Goal: Transaction & Acquisition: Purchase product/service

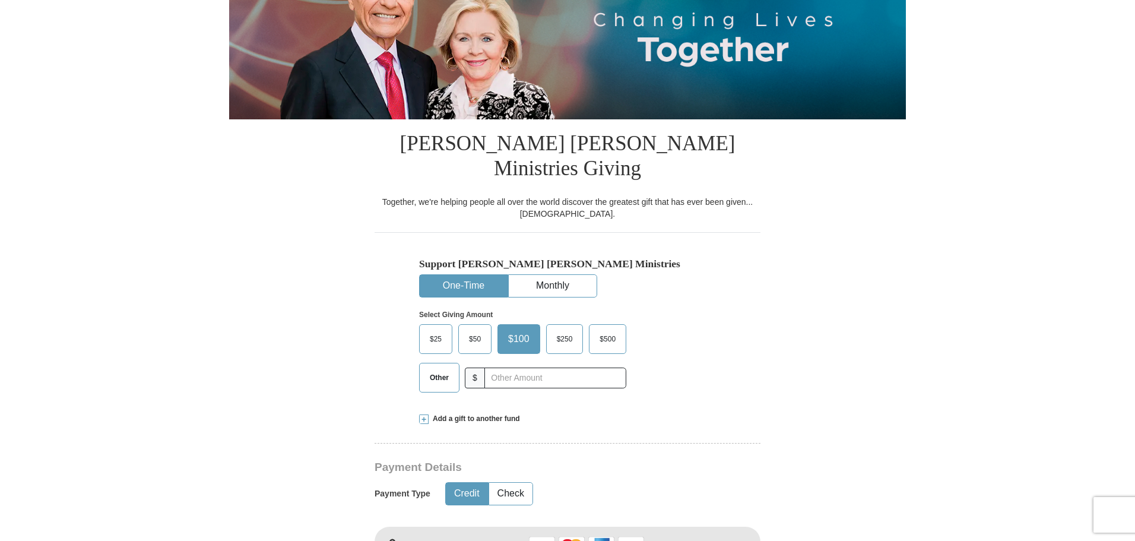
click at [438, 330] on span "$25" at bounding box center [436, 339] width 24 height 18
click at [0, 0] on input "$25" at bounding box center [0, 0] width 0 height 0
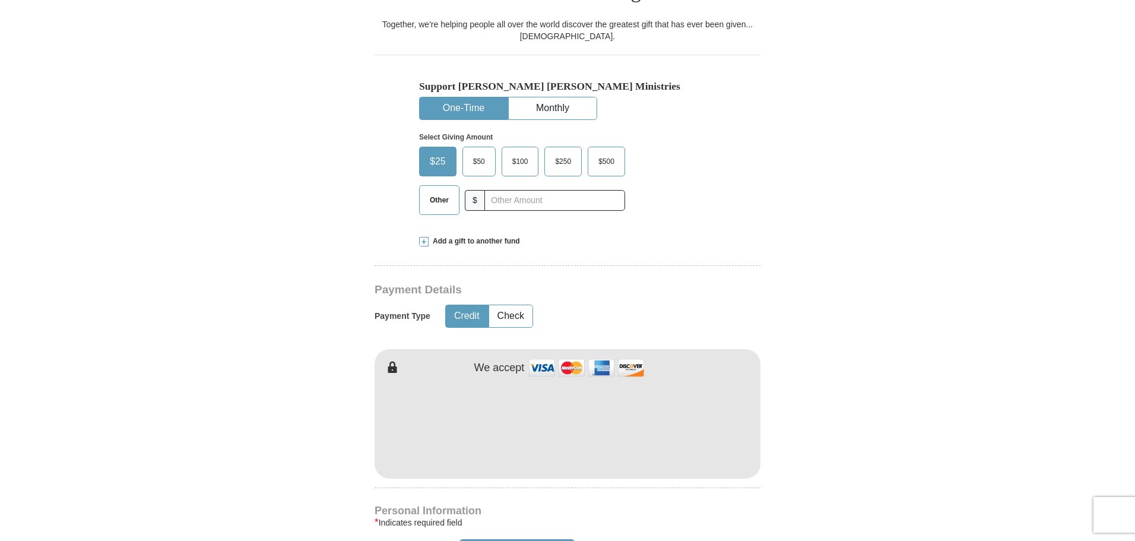
scroll to position [356, 0]
drag, startPoint x: 719, startPoint y: 298, endPoint x: 710, endPoint y: 305, distance: 11.4
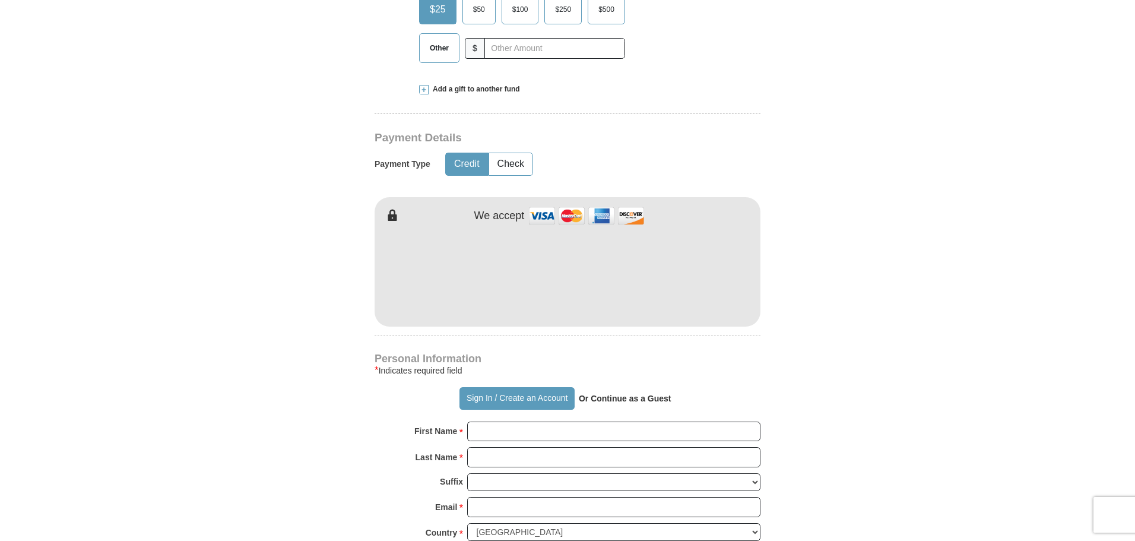
scroll to position [653, 0]
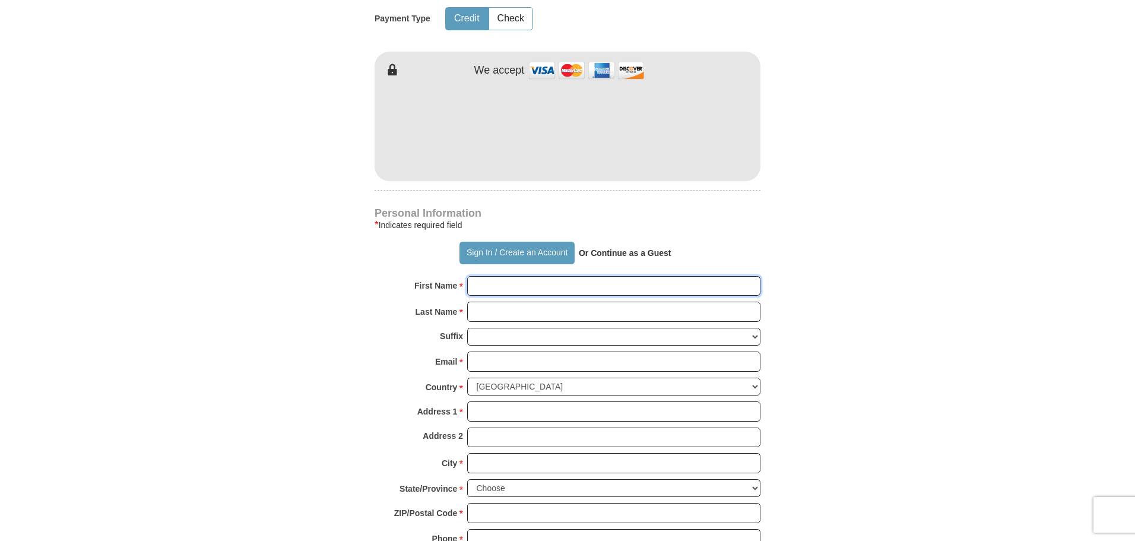
click at [511, 276] on input "First Name *" at bounding box center [613, 286] width 293 height 20
type input "Trasha"
type input "[PERSON_NAME]"
click at [501, 352] on input "Email *" at bounding box center [613, 362] width 293 height 20
type input "[EMAIL_ADDRESS][DOMAIN_NAME]"
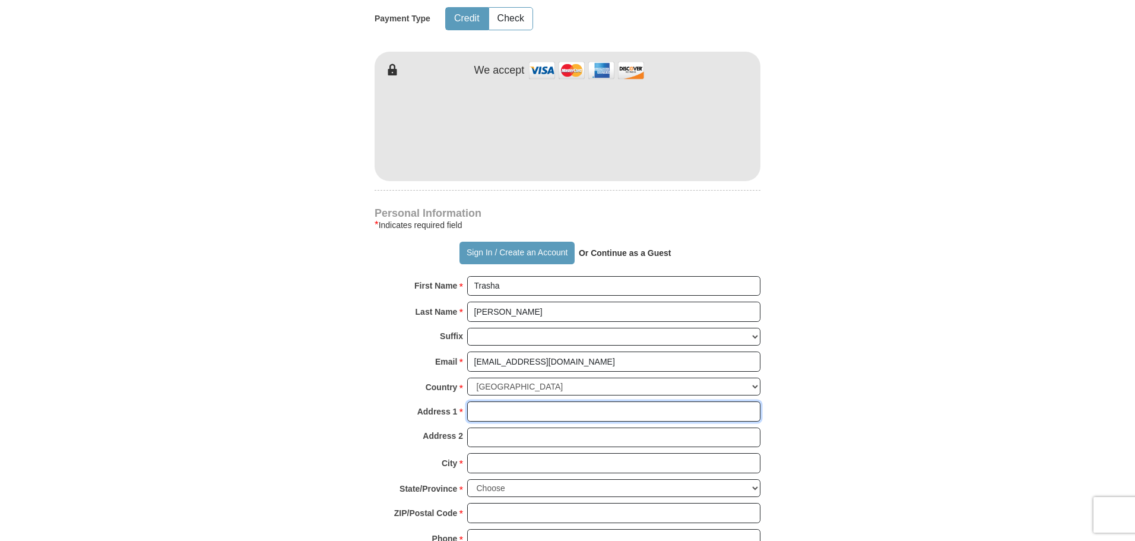
type input "[STREET_ADDRESS]"
type input "Columbia"
select select "SC"
type input "29223"
type input "8434651429"
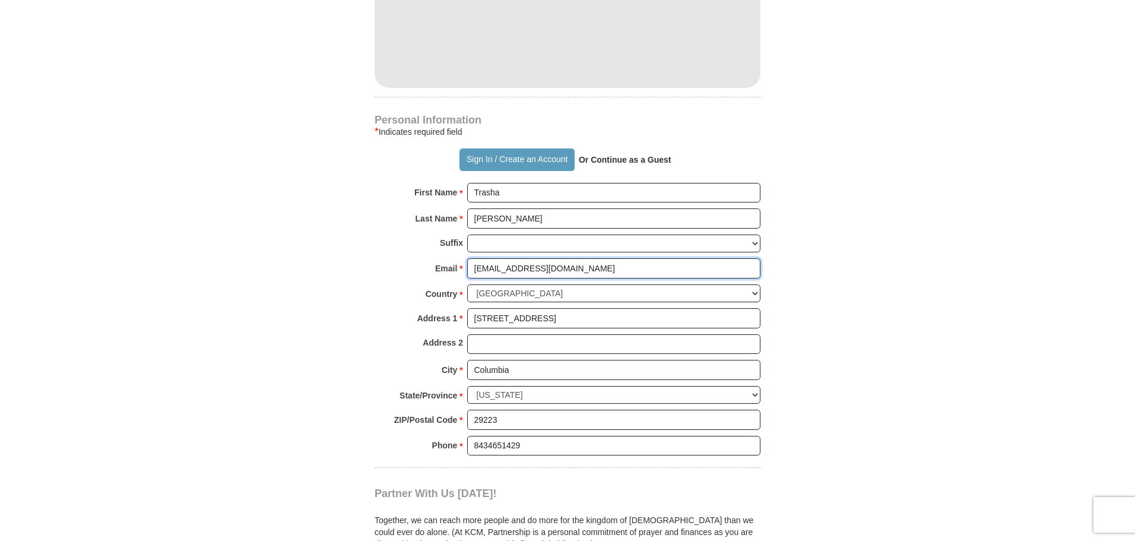
scroll to position [950, 0]
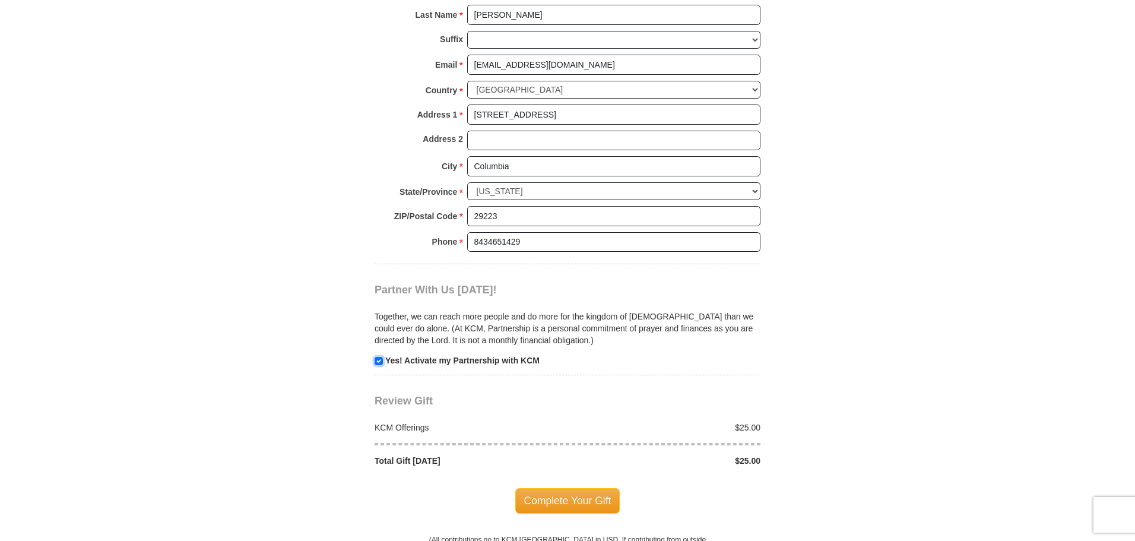
click at [379, 357] on input "checkbox" at bounding box center [379, 361] width 8 height 8
checkbox input "false"
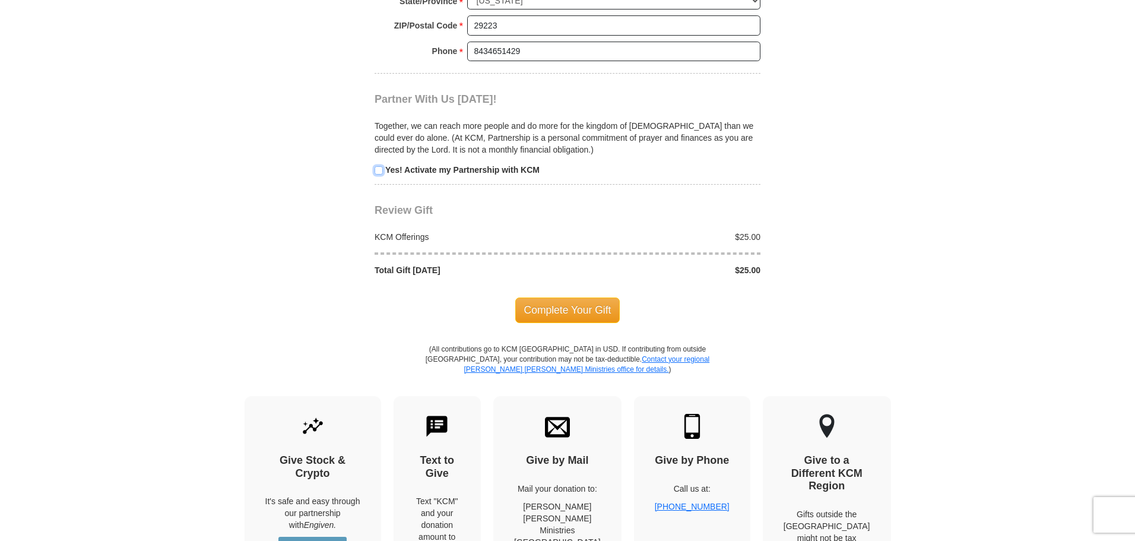
scroll to position [1188, 0]
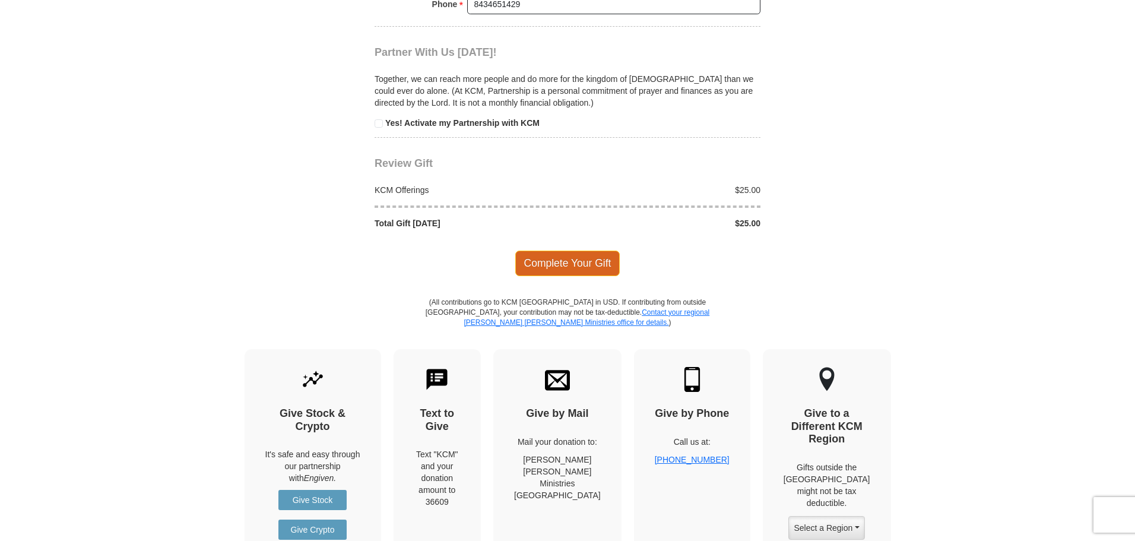
click at [590, 251] on span "Complete Your Gift" at bounding box center [567, 263] width 105 height 25
